Goal: Task Accomplishment & Management: Use online tool/utility

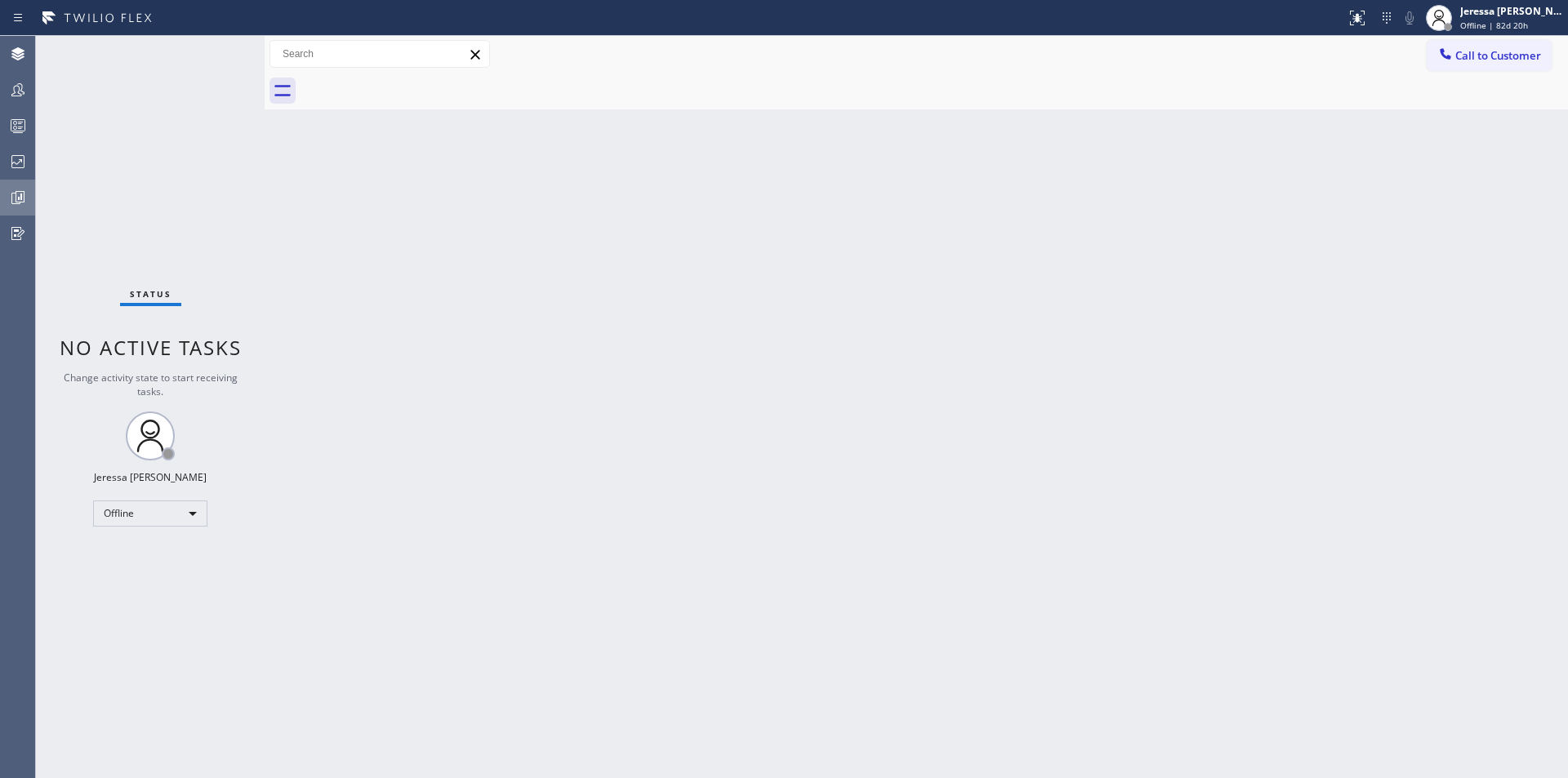
click at [14, 198] on icon at bounding box center [18, 197] width 19 height 19
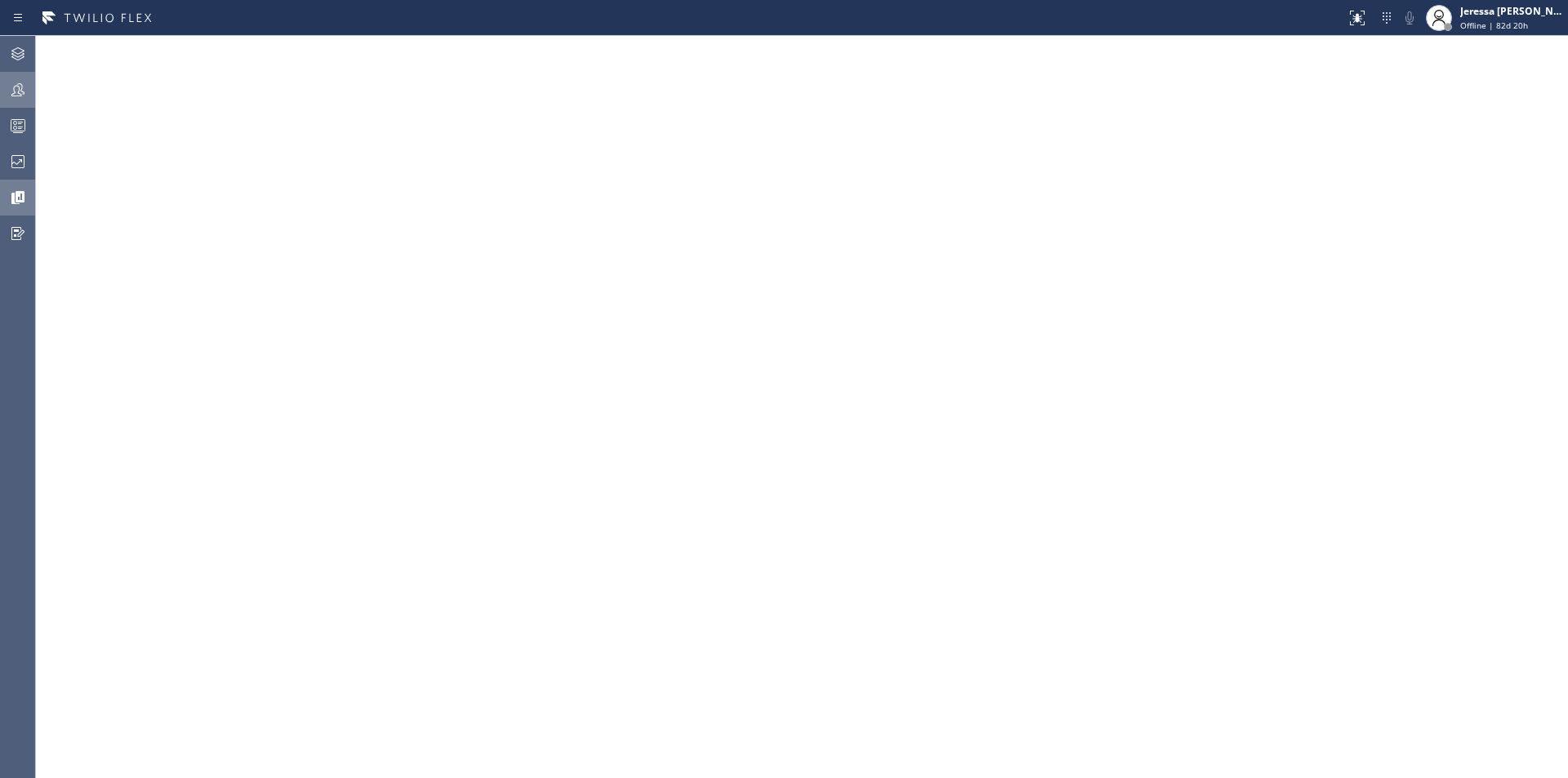
click at [23, 100] on div at bounding box center [18, 89] width 36 height 33
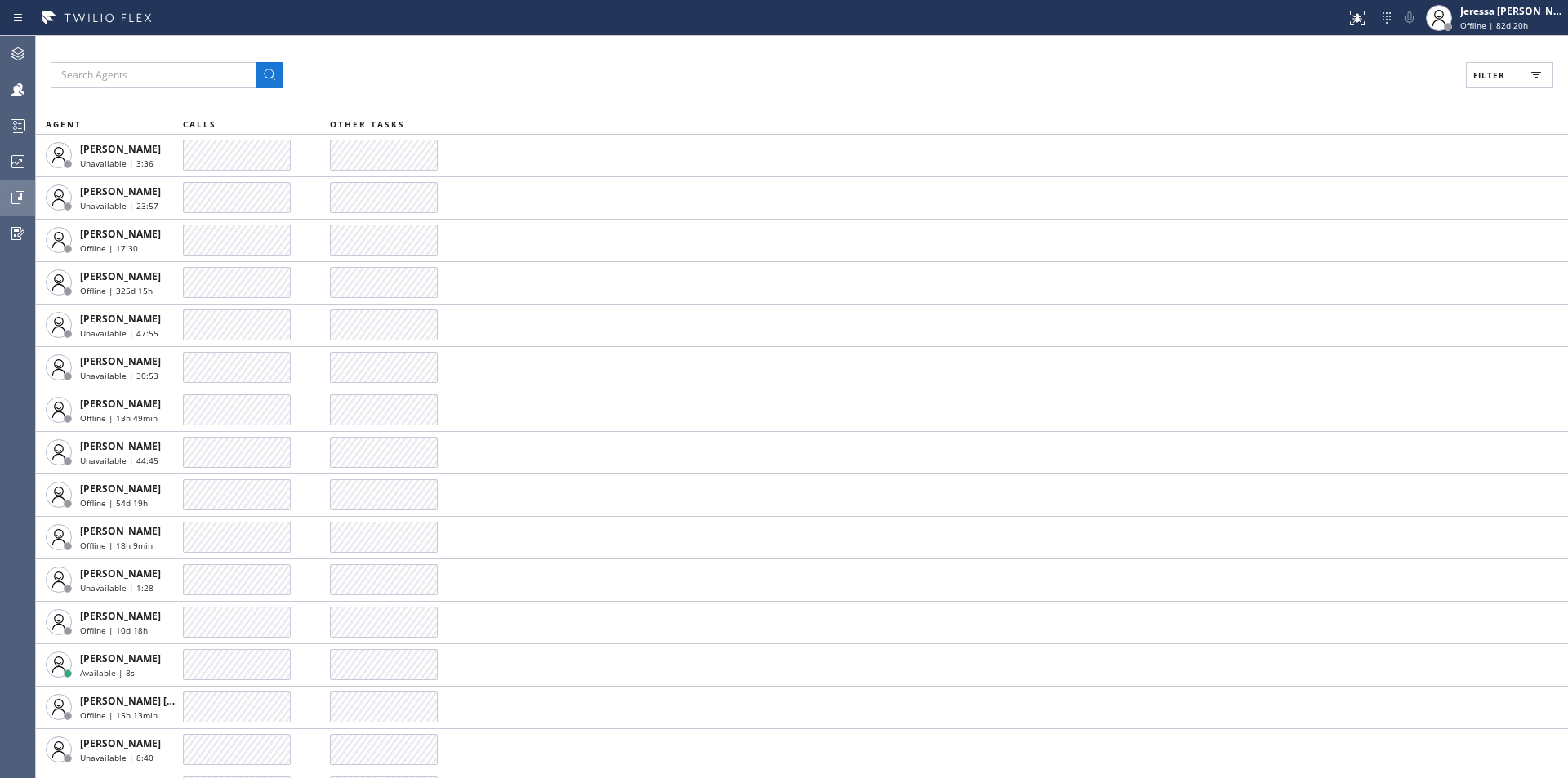
click at [1494, 76] on span "Filter" at bounding box center [1490, 75] width 32 height 12
click at [1371, 192] on label "Available" at bounding box center [1447, 193] width 215 height 14
click at [1340, 192] on input "Available" at bounding box center [1330, 192] width 19 height 19
checkbox input "true"
click at [1463, 89] on span "Apply" at bounding box center [1468, 94] width 34 height 12
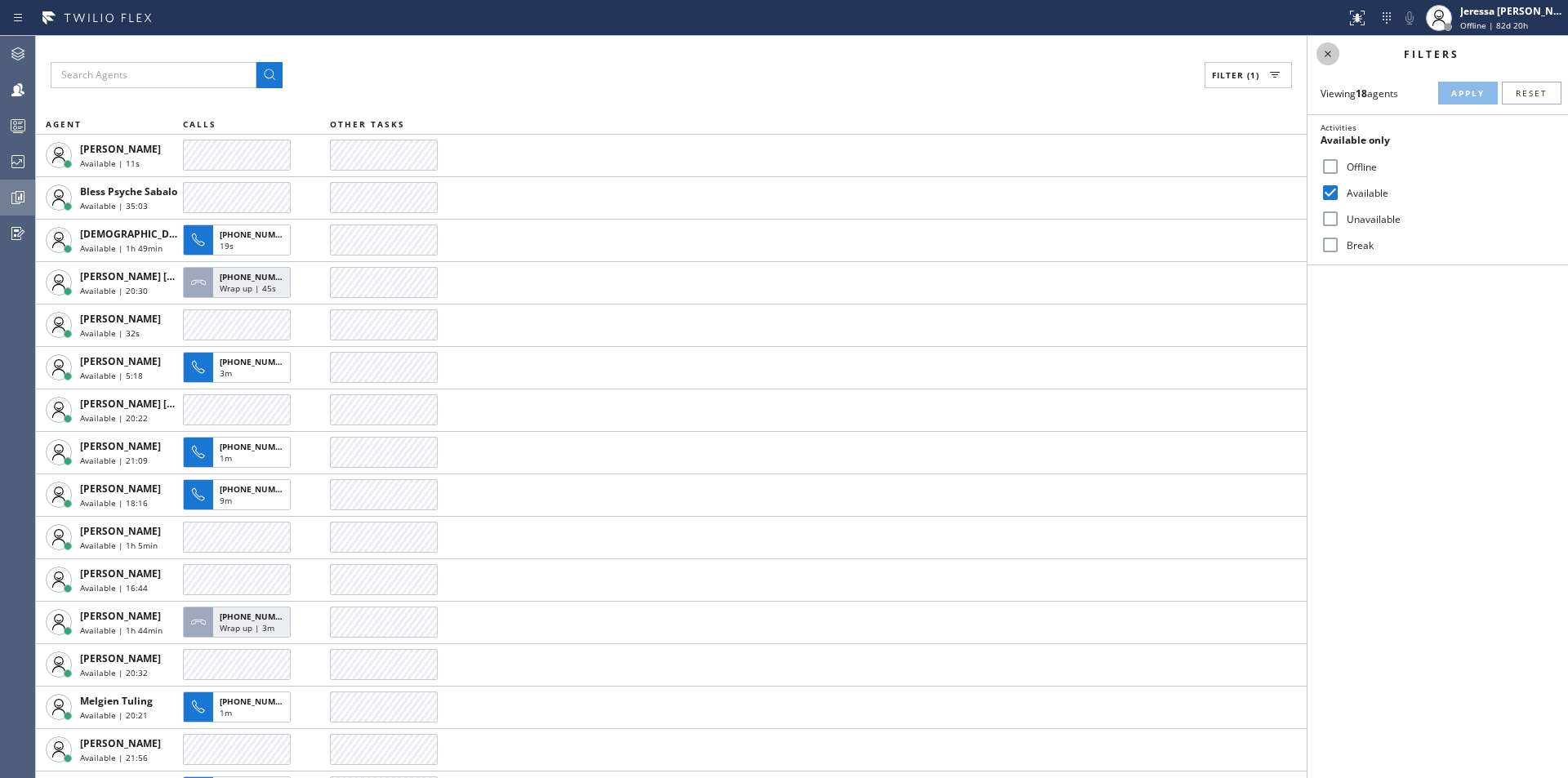
click at [1333, 56] on icon at bounding box center [1327, 53] width 19 height 19
